Goal: Task Accomplishment & Management: Manage account settings

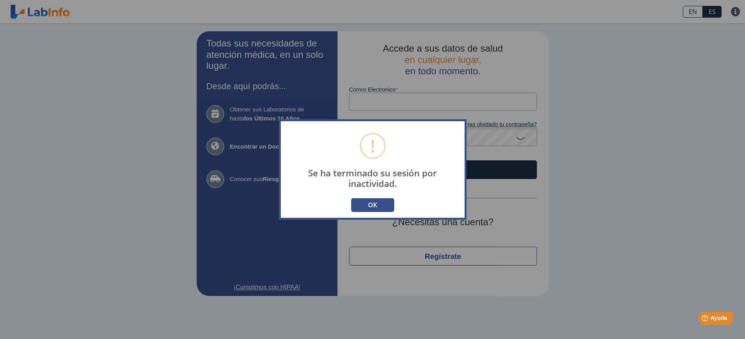
click at [384, 206] on button "OK" at bounding box center [372, 205] width 43 height 14
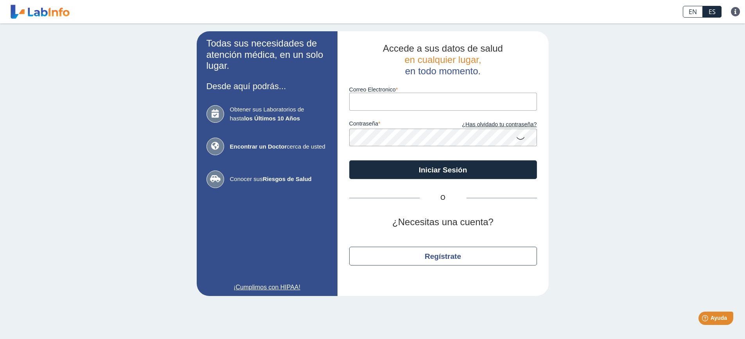
click at [399, 96] on input "Correo Electronico" at bounding box center [443, 102] width 188 height 18
type input "[EMAIL_ADDRESS][DOMAIN_NAME]"
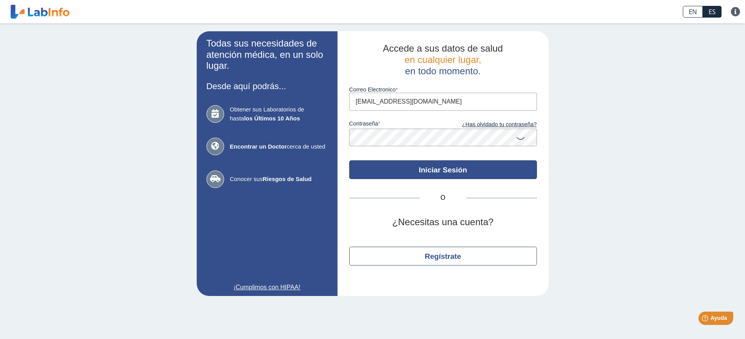
click at [433, 170] on button "Iniciar Sesión" at bounding box center [443, 169] width 188 height 19
